Goal: Submit feedback/report problem: Submit feedback/report problem

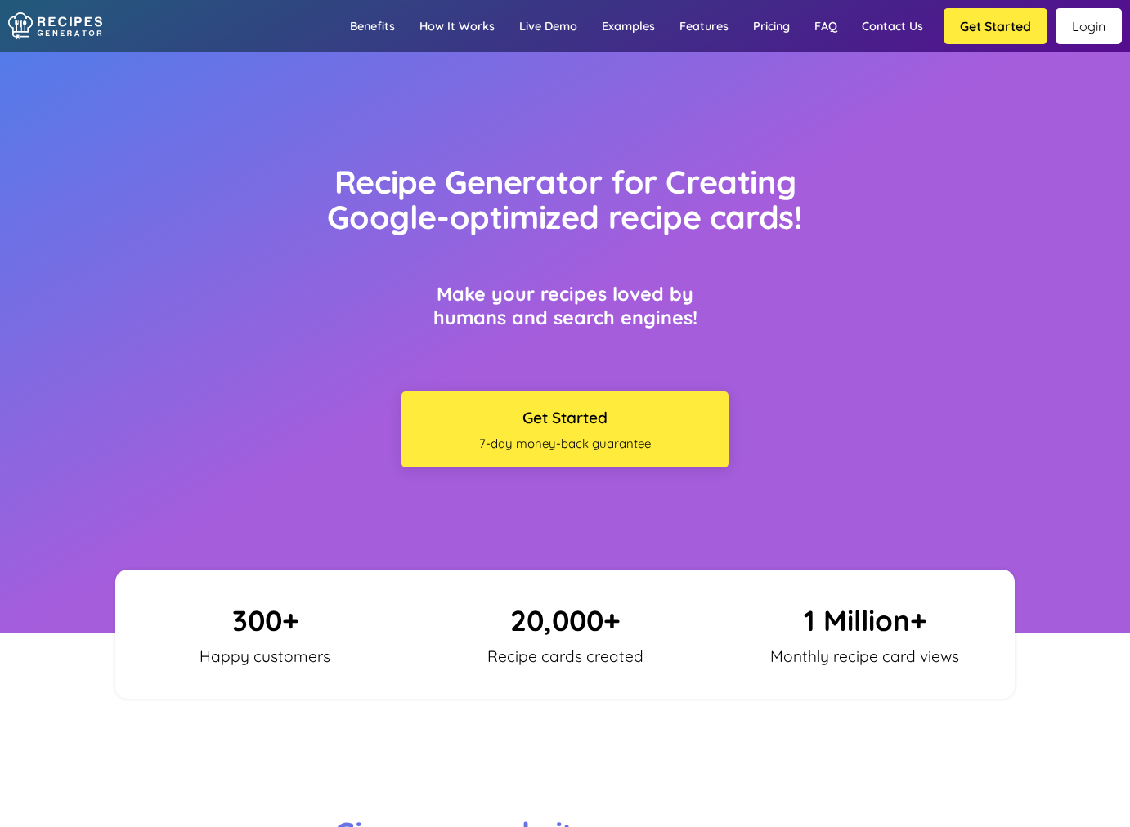
click at [1089, 30] on link "Login" at bounding box center [1088, 26] width 66 height 36
click at [907, 44] on link "Contact us" at bounding box center [892, 25] width 86 height 47
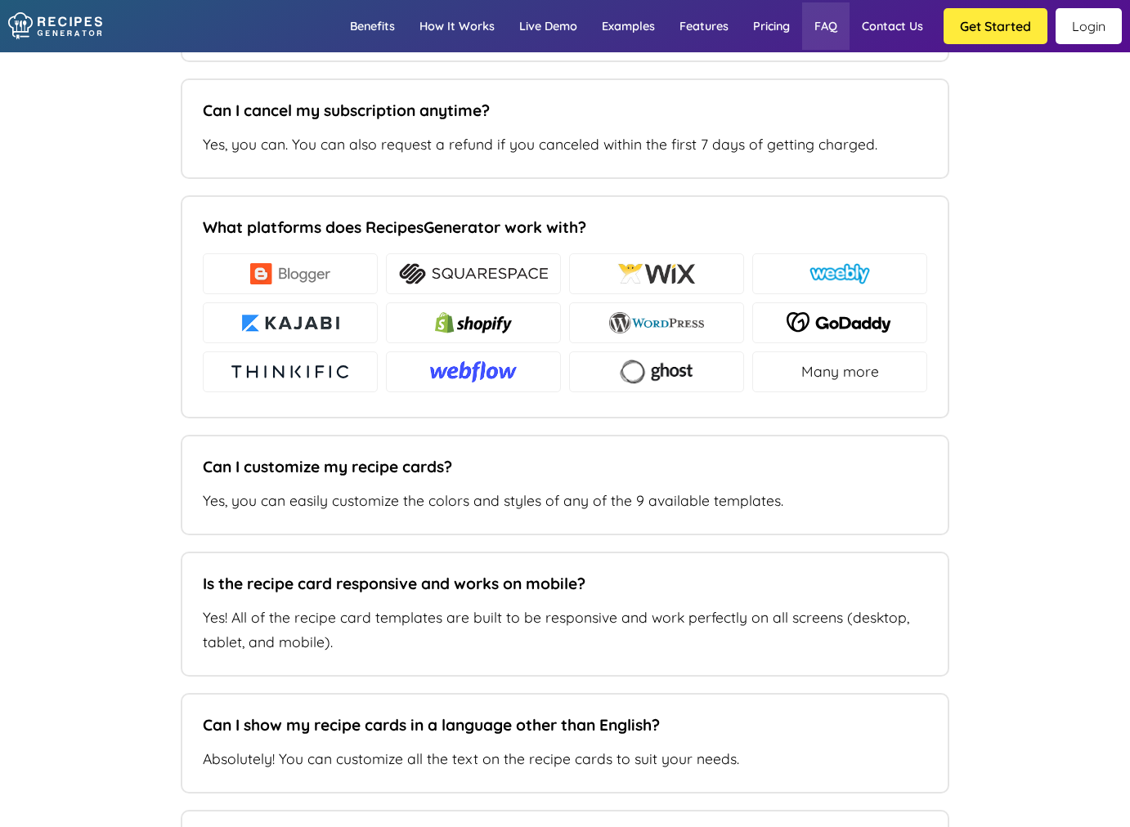
click at [803, 44] on link "FAQ" at bounding box center [825, 25] width 47 height 47
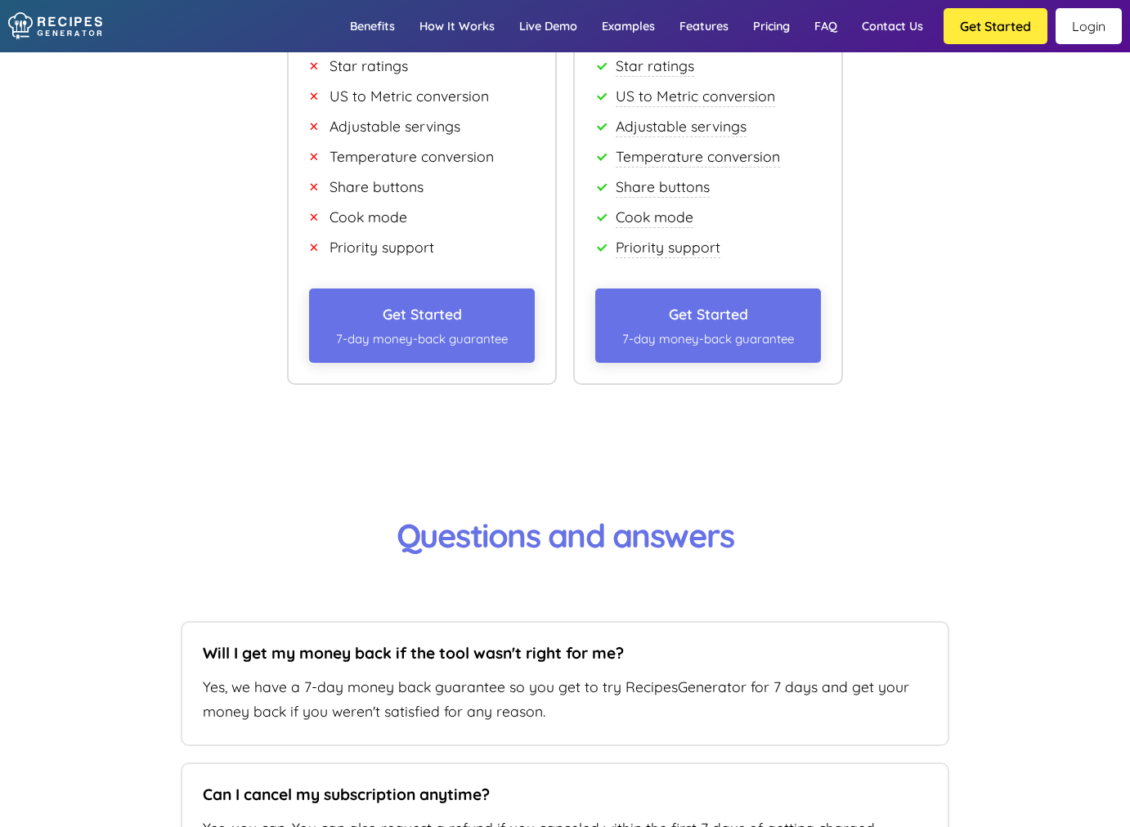
scroll to position [10140, 0]
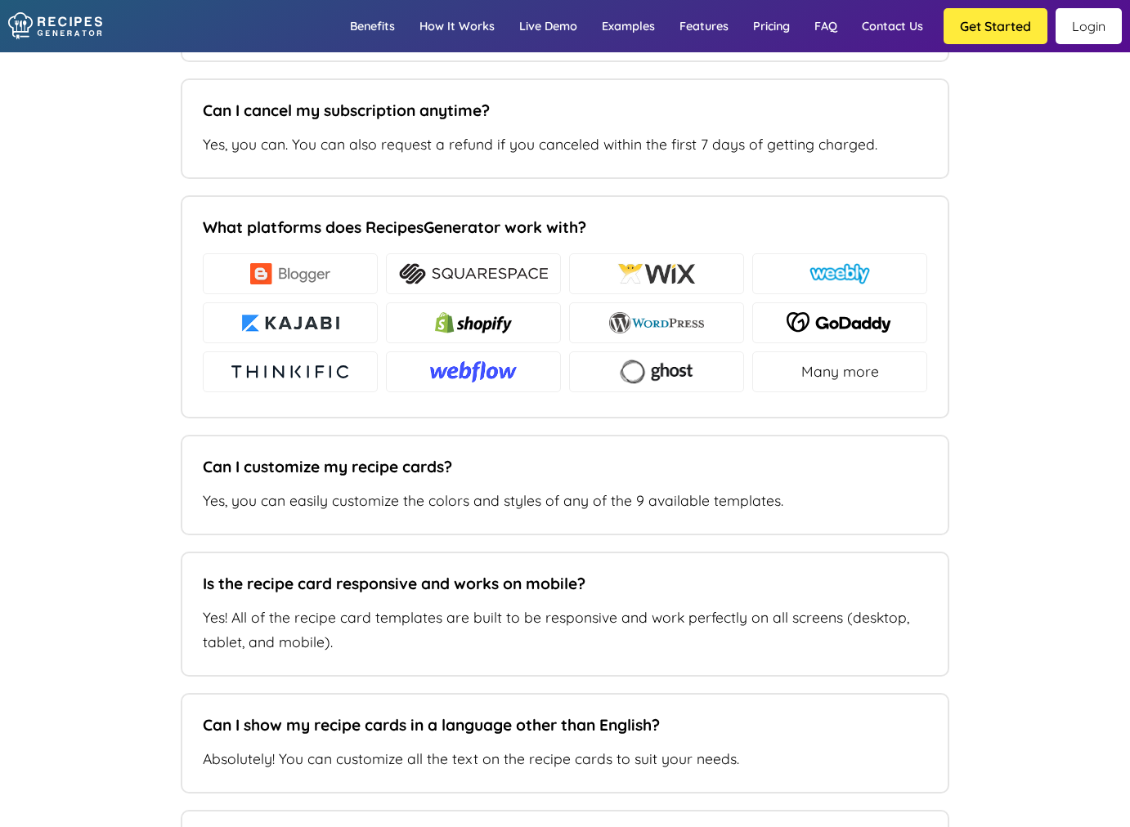
type input "[EMAIL_ADDRESS][DOMAIN_NAME]"
type input "[DOMAIN_NAME]"
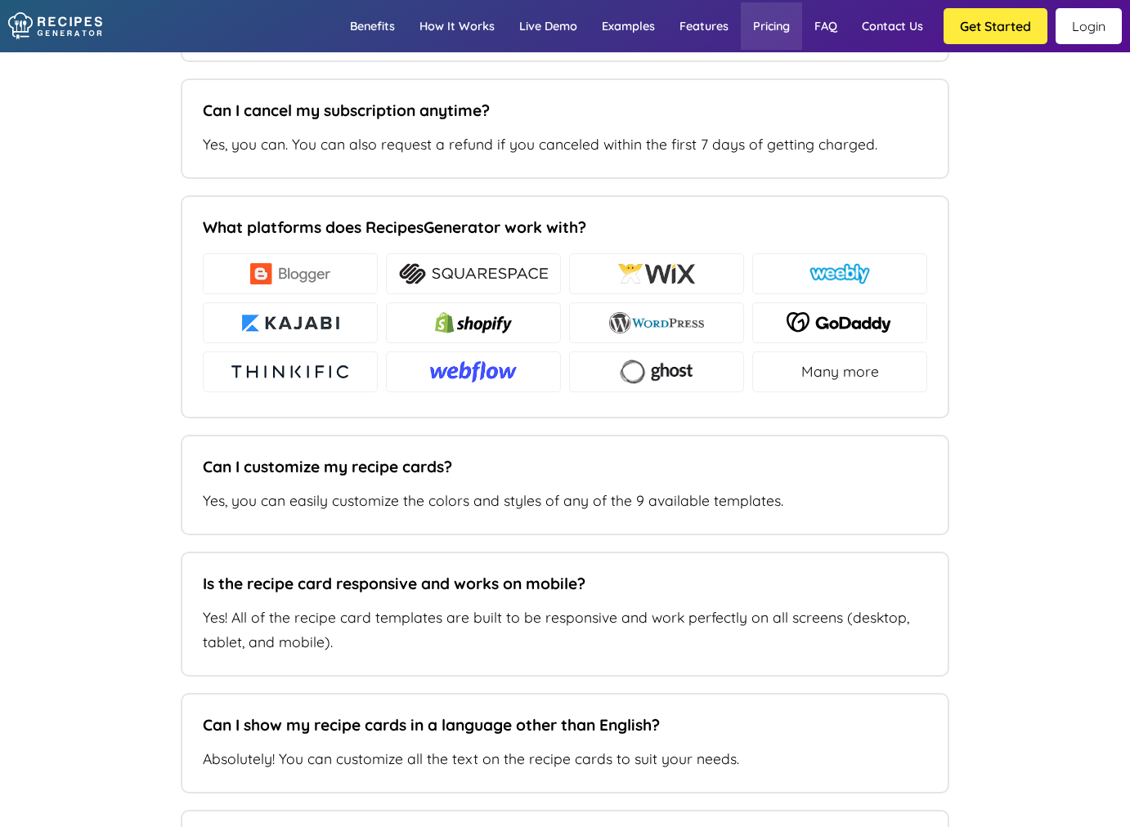
type textarea "Hey! I don't use the vip settings and would like to"
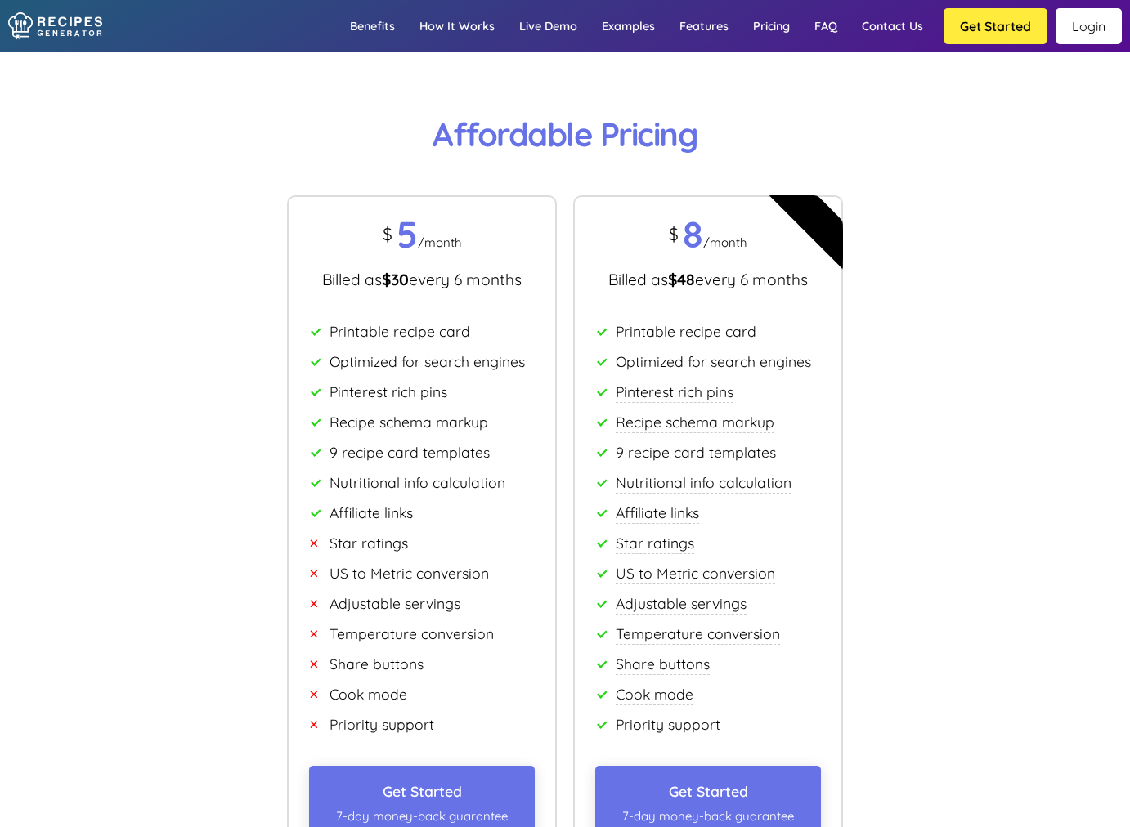
scroll to position [9488, 0]
